Goal: Transaction & Acquisition: Book appointment/travel/reservation

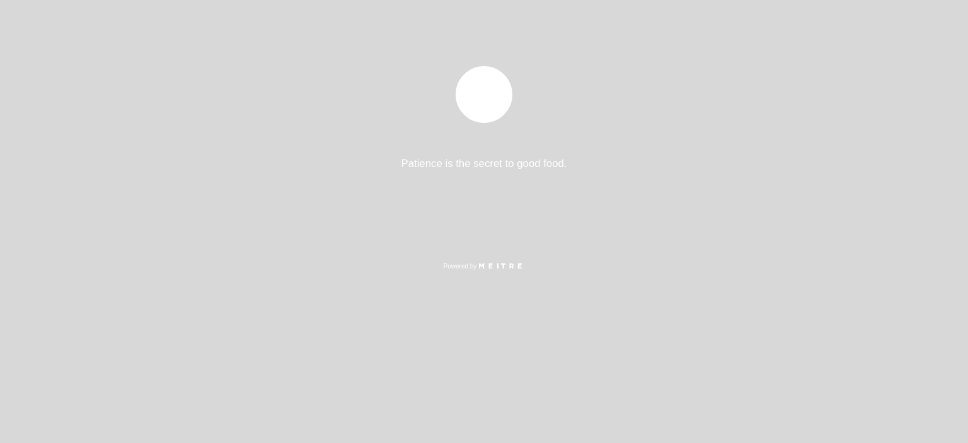
select select "es"
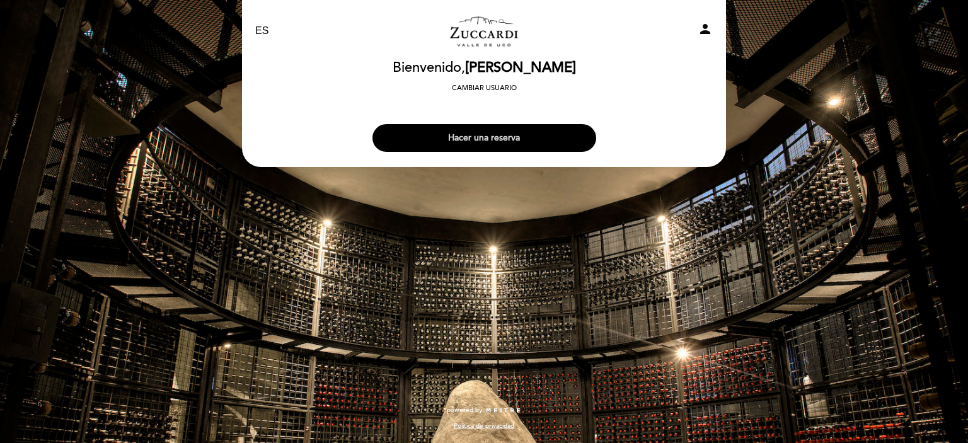
click at [475, 143] on button "Hacer una reserva" at bounding box center [485, 138] width 224 height 28
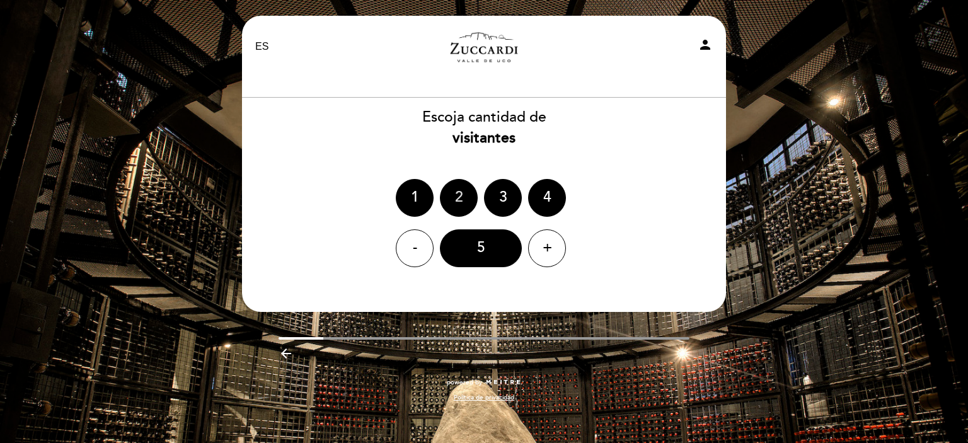
click at [464, 196] on div "2" at bounding box center [459, 198] width 38 height 38
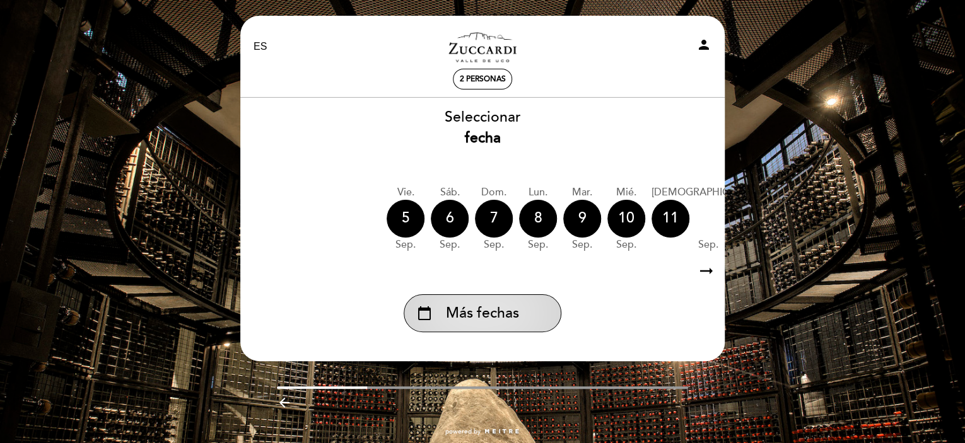
click at [535, 308] on div "calendar_today Más fechas" at bounding box center [483, 313] width 158 height 38
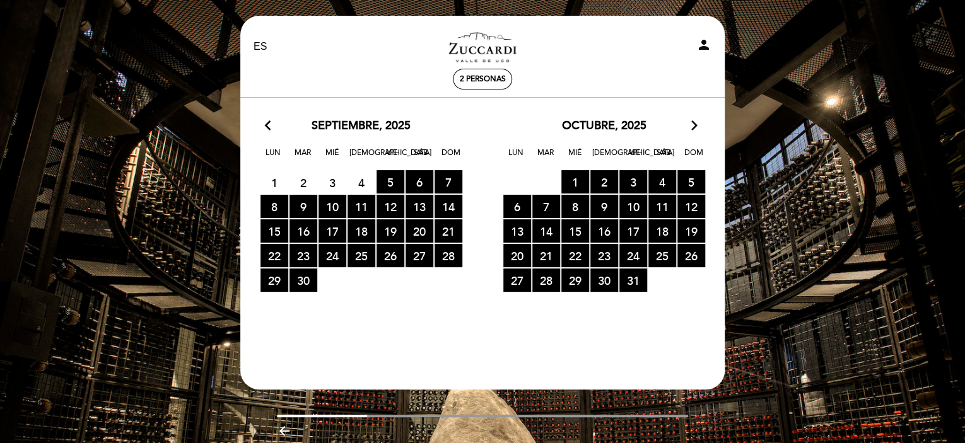
click at [690, 129] on icon "arrow_forward_ios" at bounding box center [694, 126] width 11 height 16
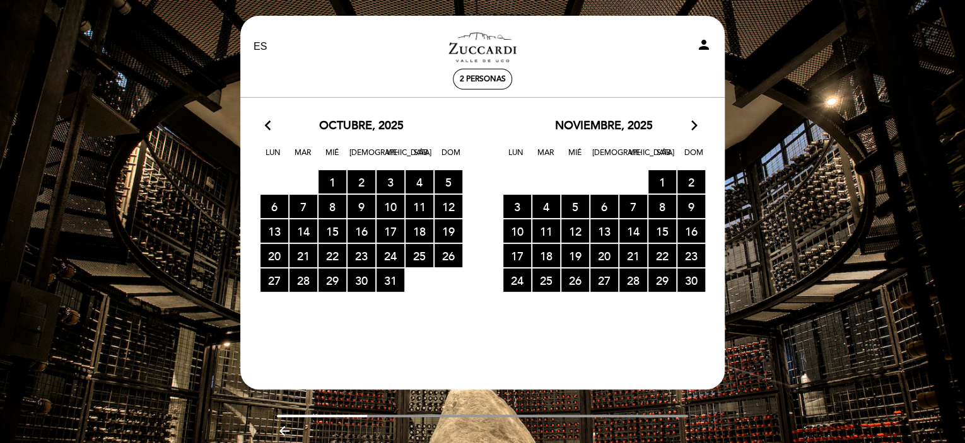
click at [690, 129] on icon "arrow_forward_ios" at bounding box center [694, 126] width 11 height 16
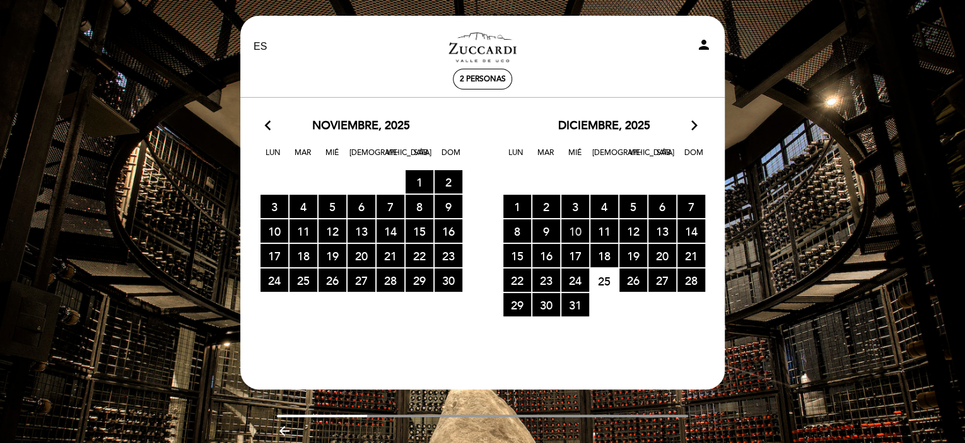
click at [576, 236] on span "10 RESERVAS DISPONIBLES" at bounding box center [575, 230] width 28 height 23
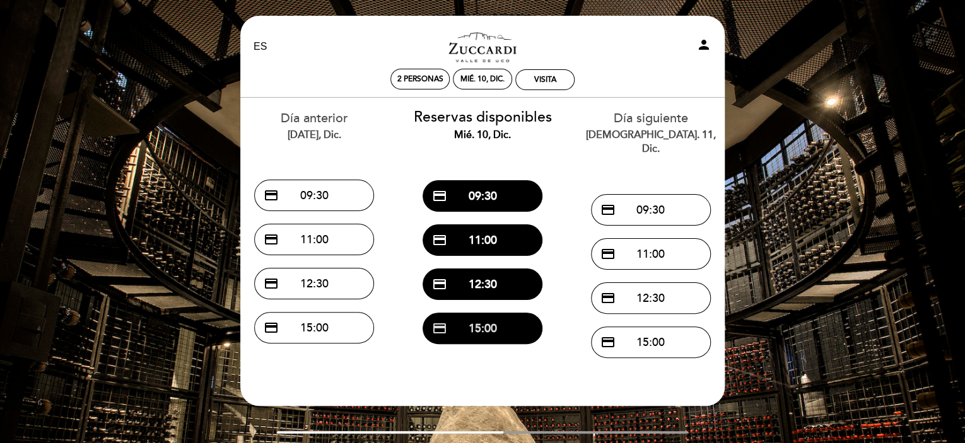
click at [479, 335] on button "credit_card 15:00" at bounding box center [482, 329] width 120 height 32
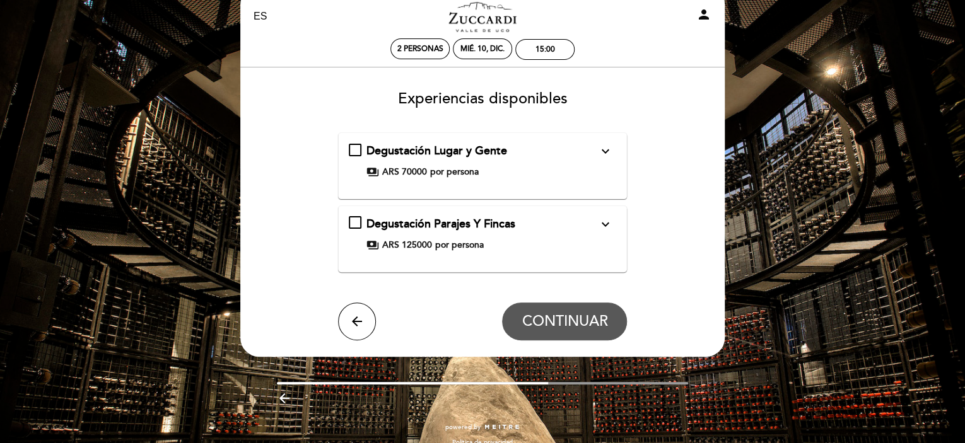
scroll to position [46, 0]
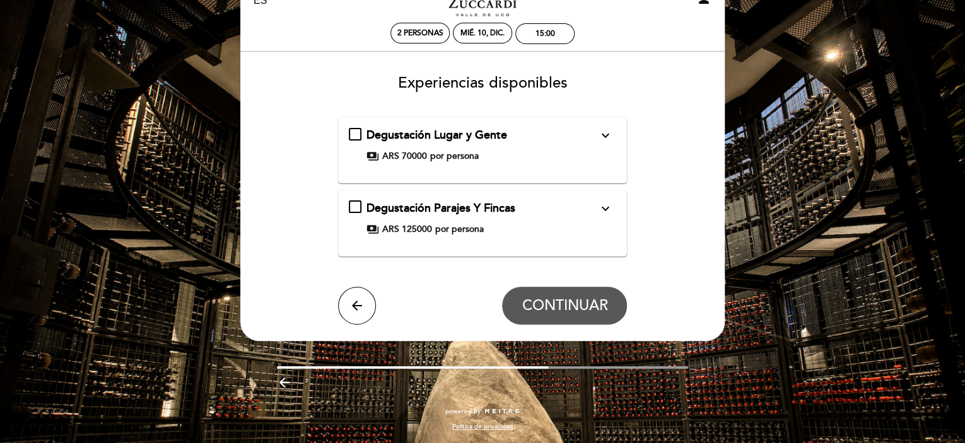
click at [465, 163] on div "Degustación Lugar y Gente expand_more Para nosotros, el vino es lugar y es gent…" at bounding box center [483, 149] width 268 height 45
click at [361, 139] on div "Degustación Lugar y Gente expand_more Para nosotros, el vino es lugar y es gent…" at bounding box center [483, 144] width 268 height 35
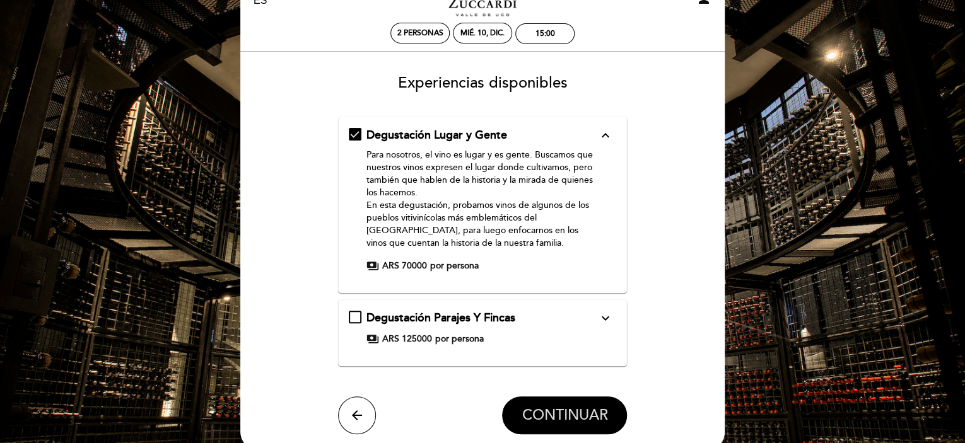
click at [571, 414] on span "CONTINUAR" at bounding box center [564, 416] width 86 height 18
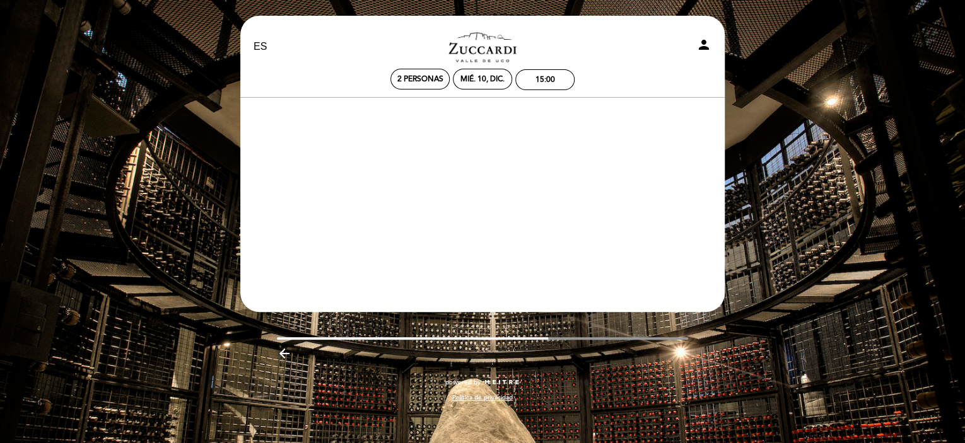
scroll to position [0, 0]
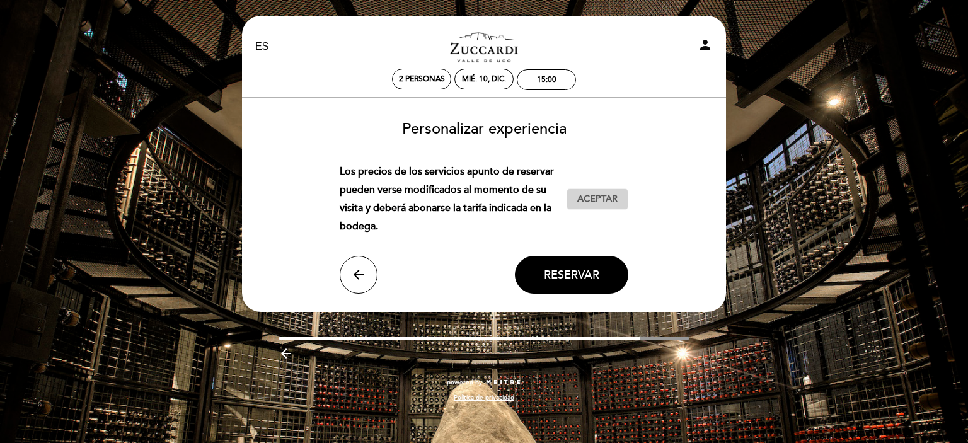
click at [594, 206] on span "Aceptar" at bounding box center [598, 199] width 40 height 13
click at [605, 284] on button "Reservar" at bounding box center [571, 275] width 113 height 38
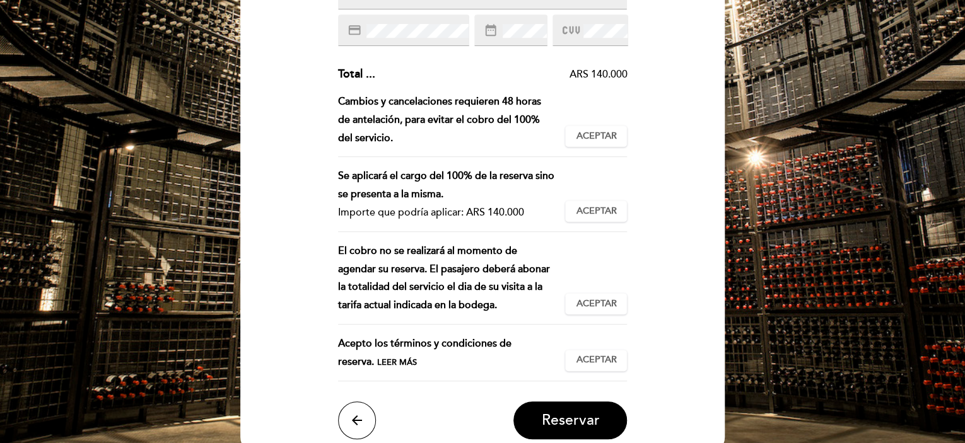
scroll to position [378, 0]
